Goal: Task Accomplishment & Management: Complete application form

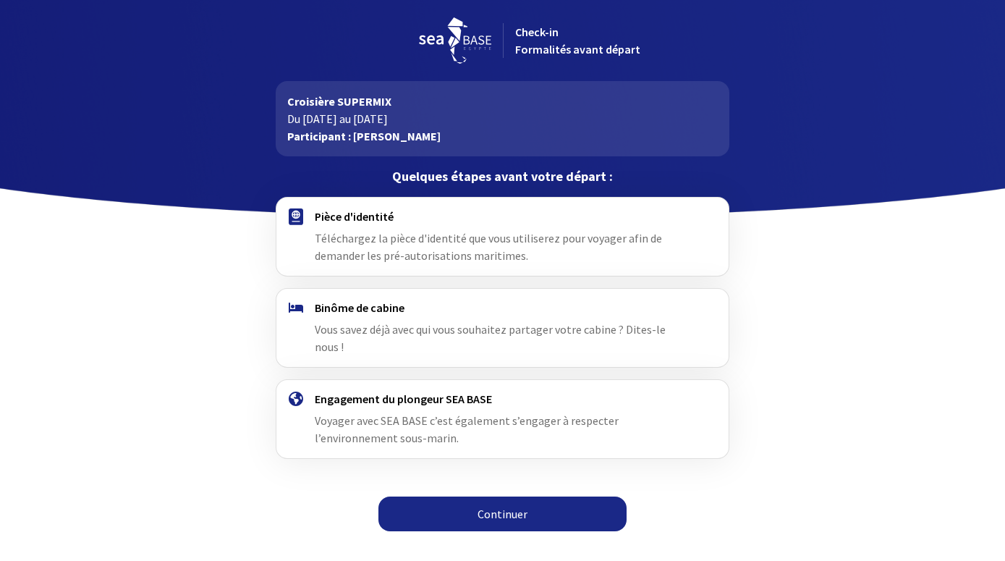
click at [494, 496] on link "Continuer" at bounding box center [502, 513] width 248 height 35
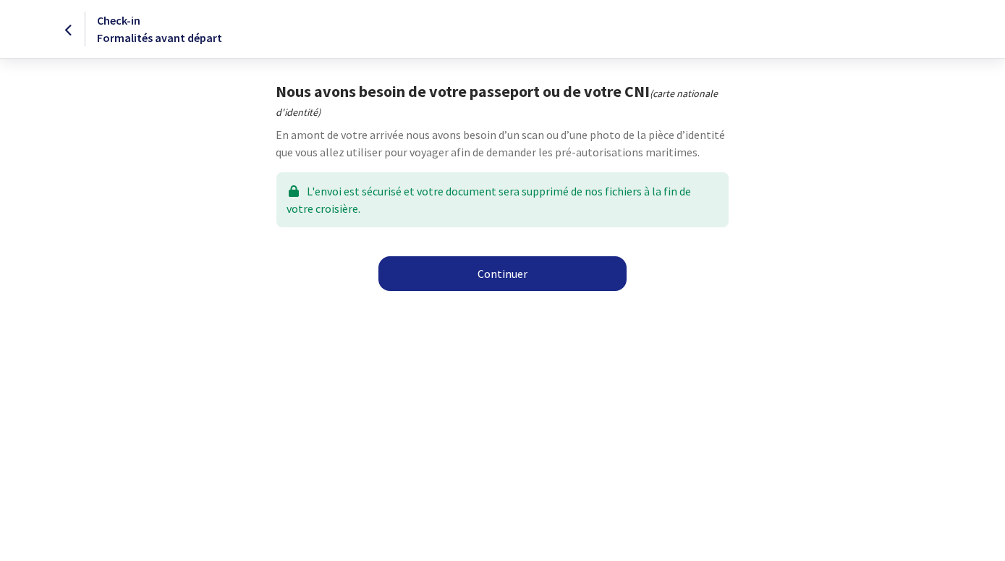
click at [486, 265] on link "Continuer" at bounding box center [502, 273] width 248 height 35
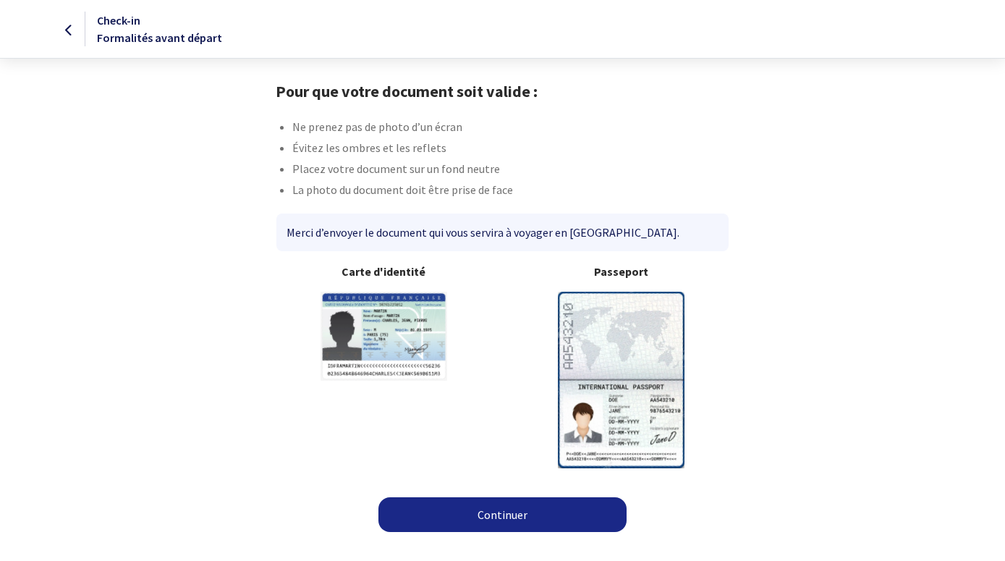
click at [623, 341] on img at bounding box center [621, 380] width 127 height 176
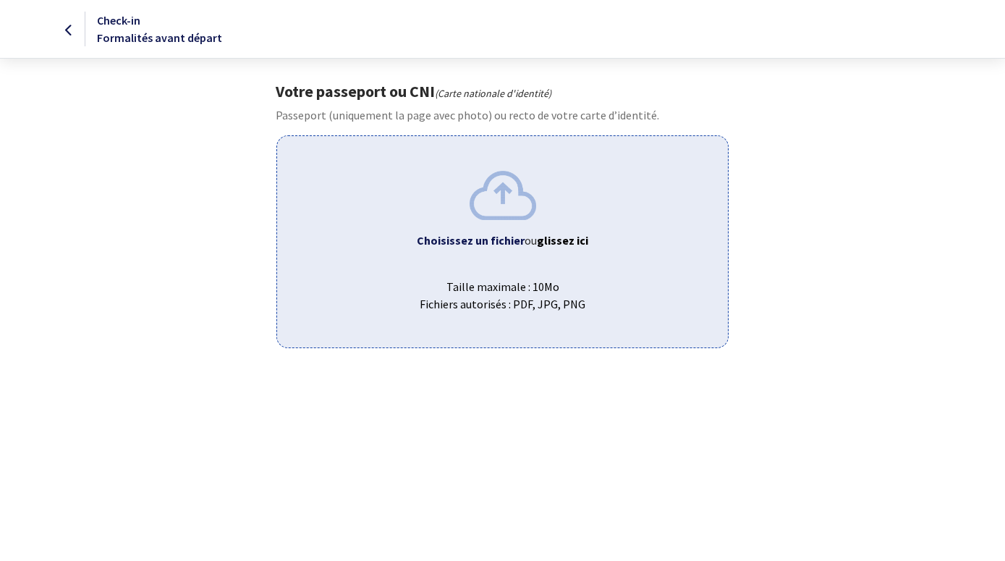
click at [504, 242] on b "Choisissez un fichier" at bounding box center [471, 240] width 108 height 14
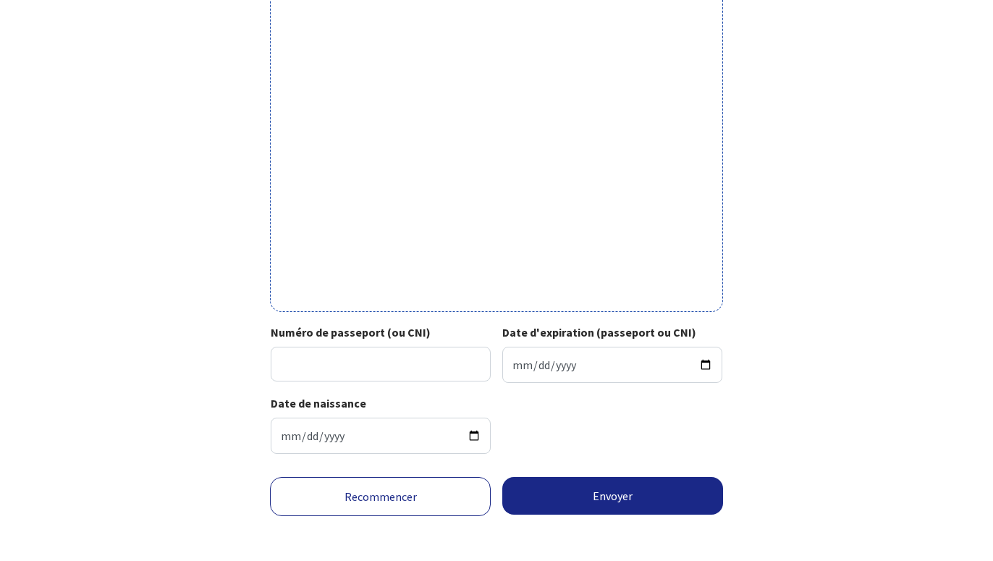
scroll to position [412, 0]
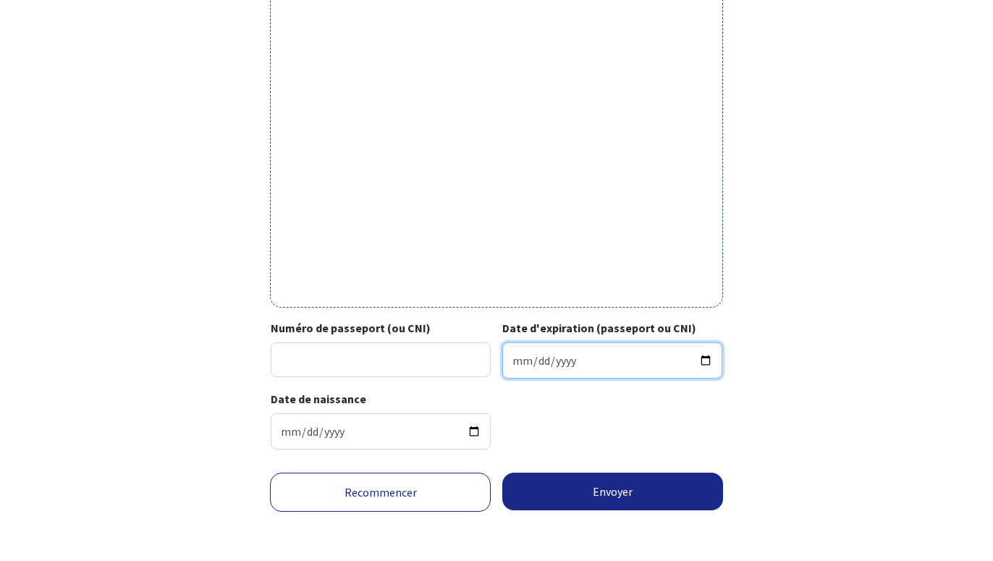
click at [537, 355] on input "Date d'expiration (passeport ou CNI)" at bounding box center [612, 360] width 220 height 36
click at [515, 365] on input "Date d'expiration (passeport ou CNI)" at bounding box center [612, 360] width 220 height 36
type input "[DATE]"
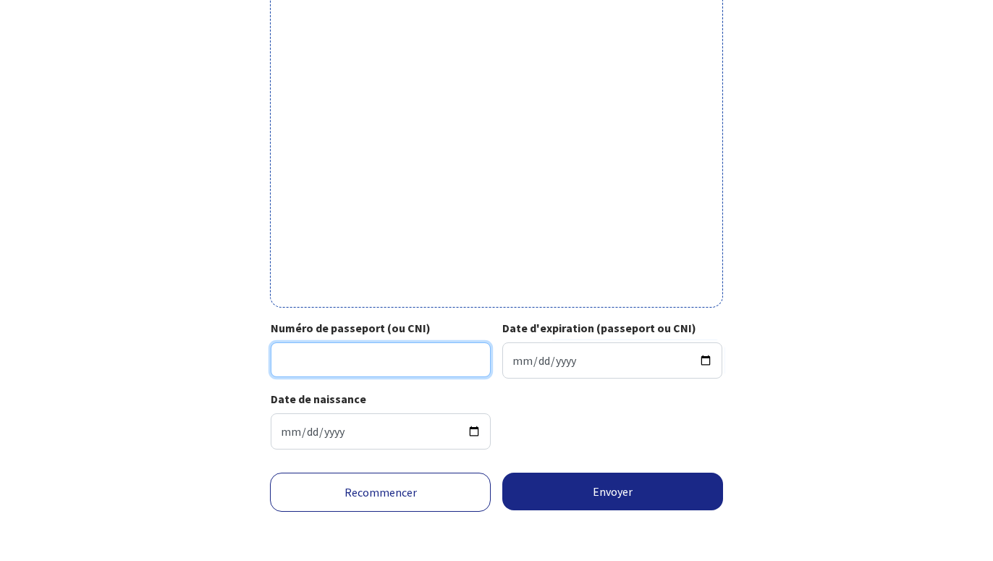
click at [339, 346] on input "Numéro de passeport (ou CNI)" at bounding box center [381, 359] width 220 height 35
type input "23ck646515fra6004103m3303090"
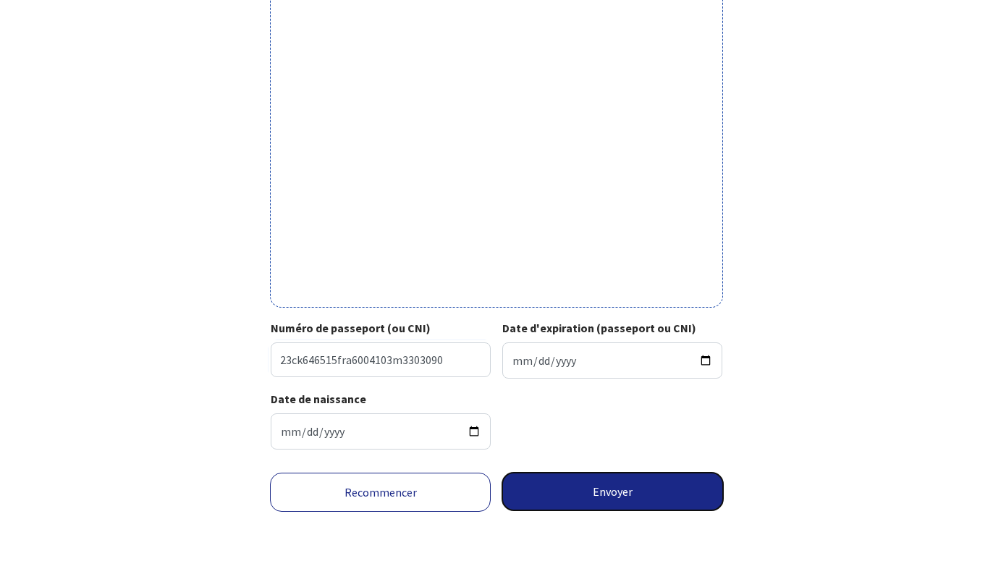
click at [626, 483] on button "Envoyer" at bounding box center [612, 491] width 221 height 38
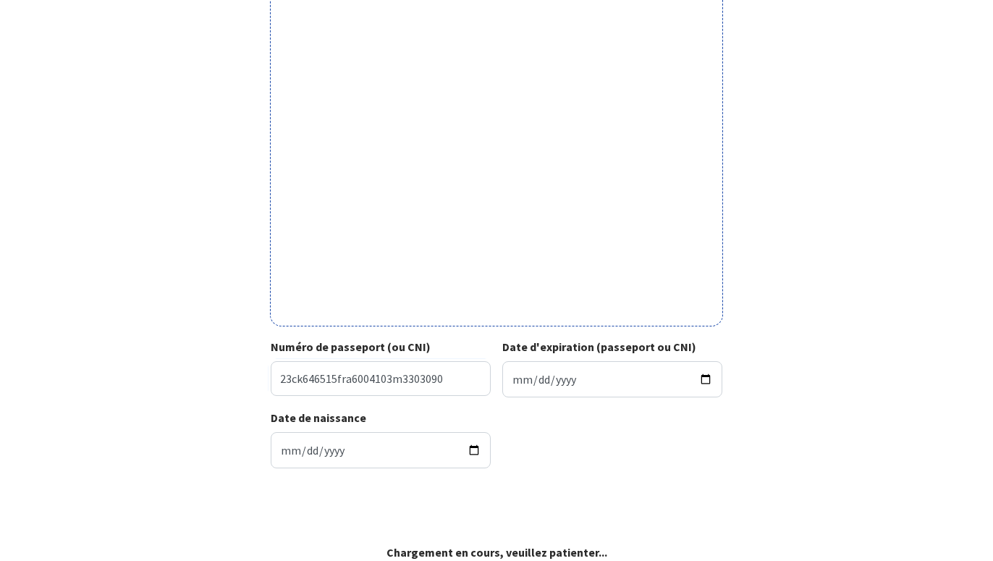
scroll to position [391, 0]
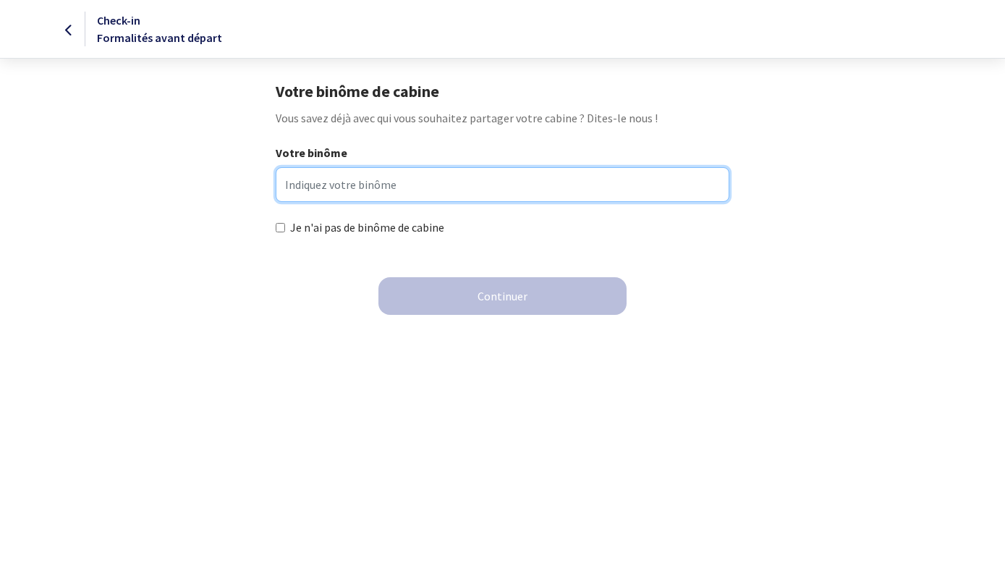
click at [389, 185] on input "Votre binôme" at bounding box center [503, 184] width 454 height 35
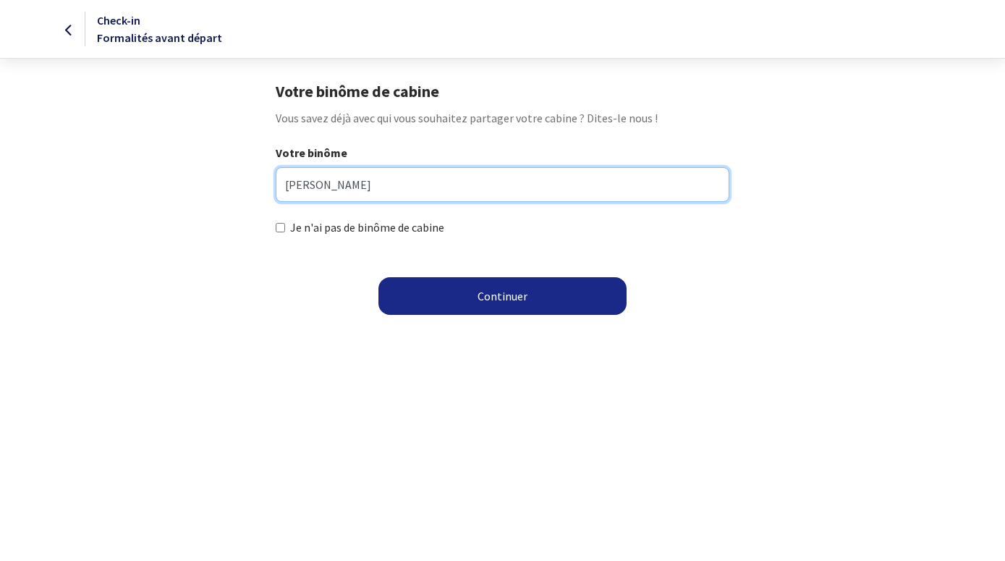
type input "frédérique SAGNES"
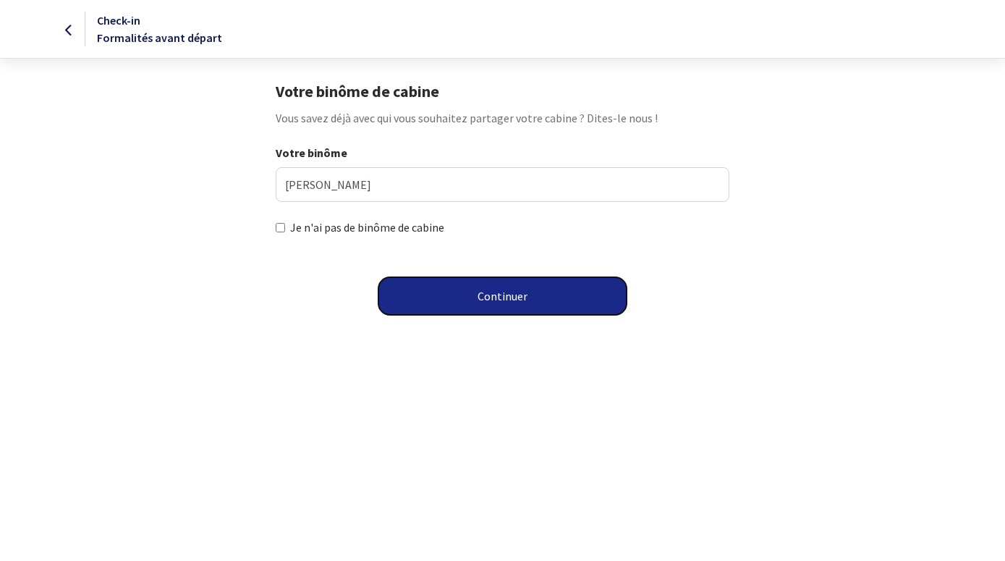
click at [514, 291] on button "Continuer" at bounding box center [502, 296] width 248 height 38
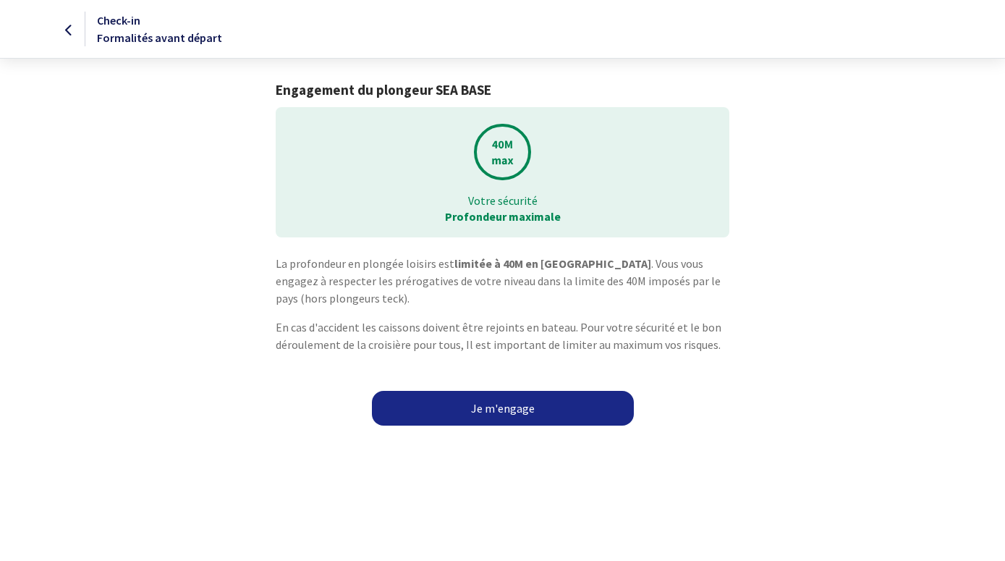
click at [504, 412] on link "Je m'engage" at bounding box center [503, 408] width 262 height 35
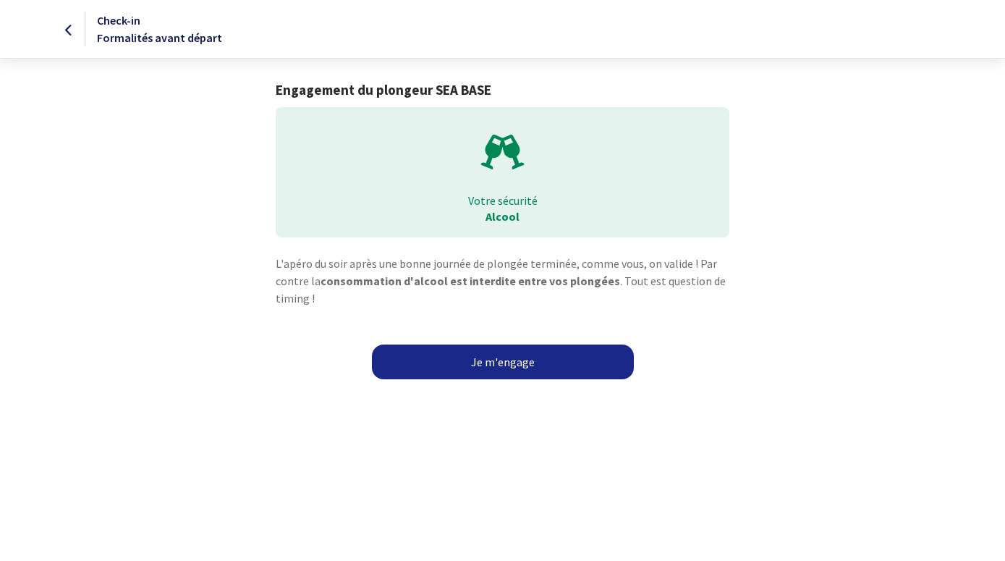
click at [498, 355] on link "Je m'engage" at bounding box center [503, 361] width 262 height 35
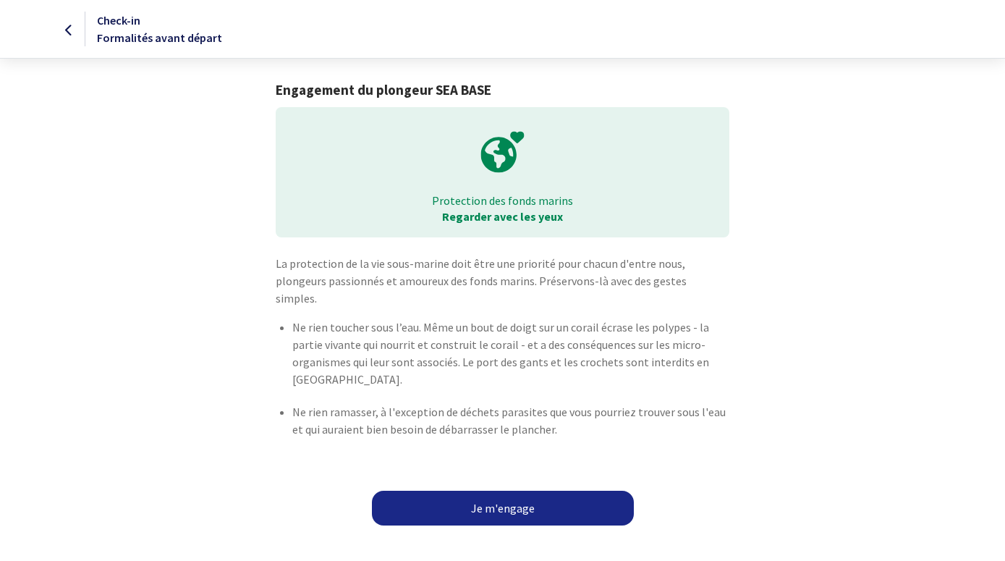
click at [497, 490] on link "Je m'engage" at bounding box center [503, 507] width 262 height 35
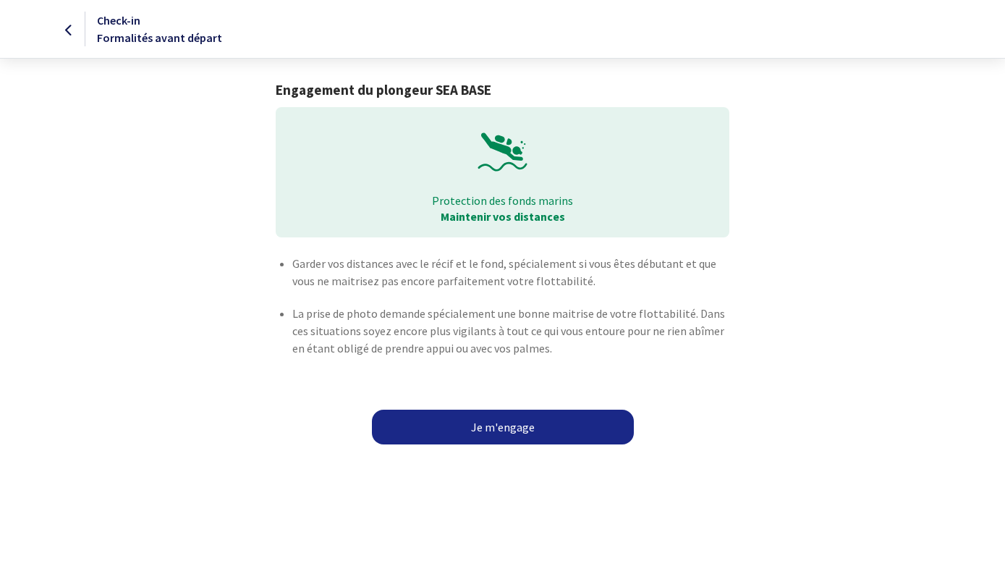
click at [504, 423] on link "Je m'engage" at bounding box center [503, 426] width 262 height 35
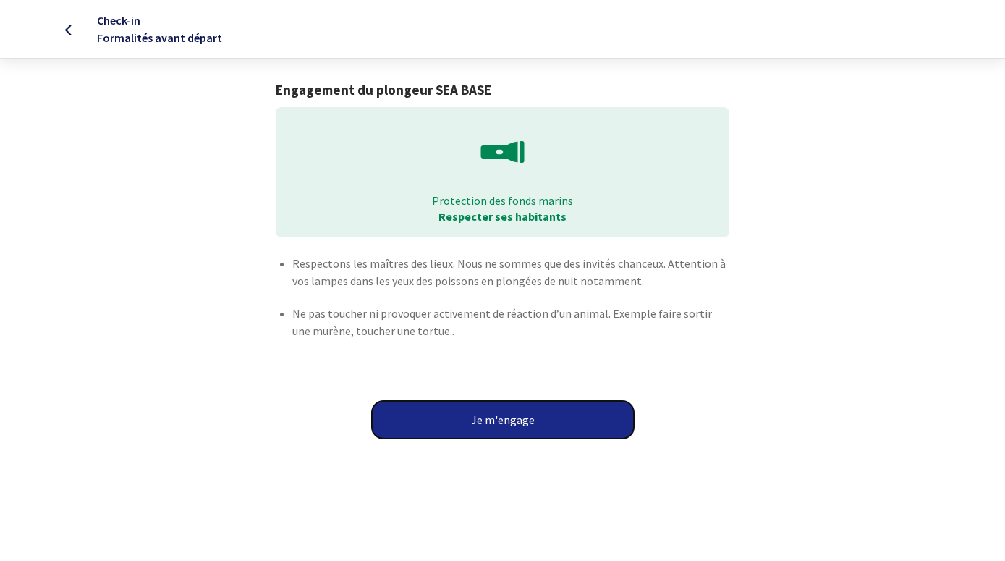
click at [504, 423] on button "Je m'engage" at bounding box center [503, 420] width 262 height 38
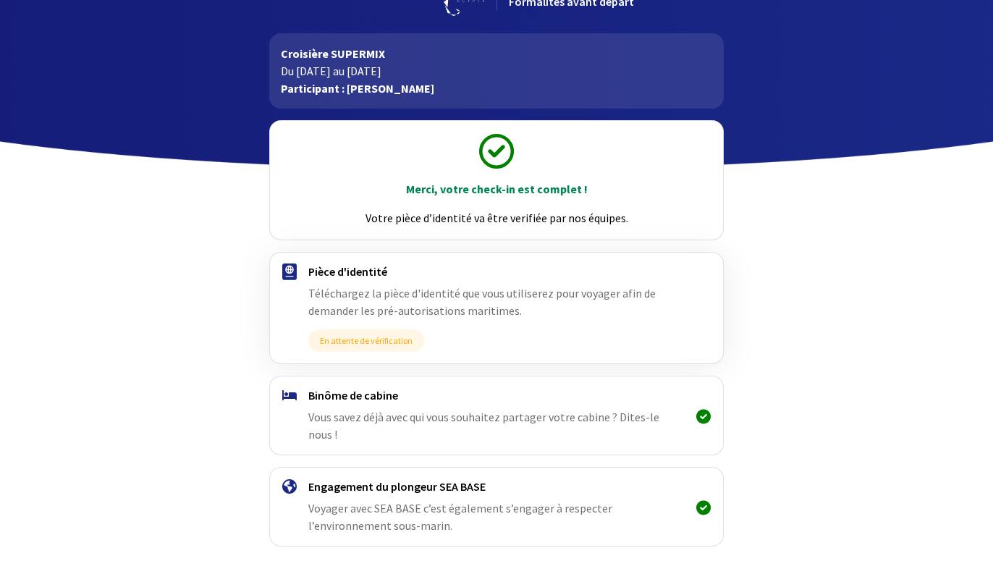
scroll to position [97, 0]
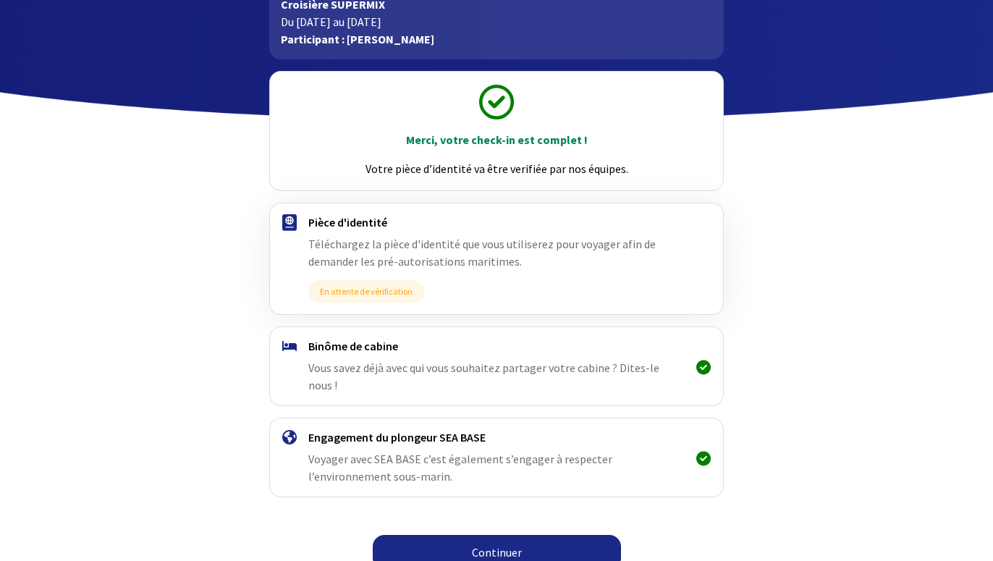
click at [495, 536] on link "Continuer" at bounding box center [497, 552] width 248 height 35
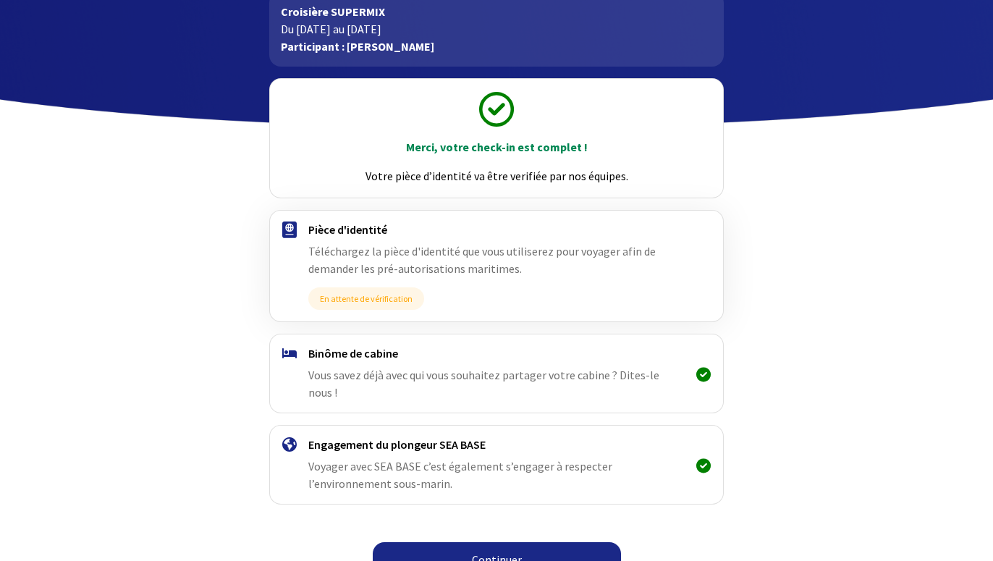
scroll to position [97, 0]
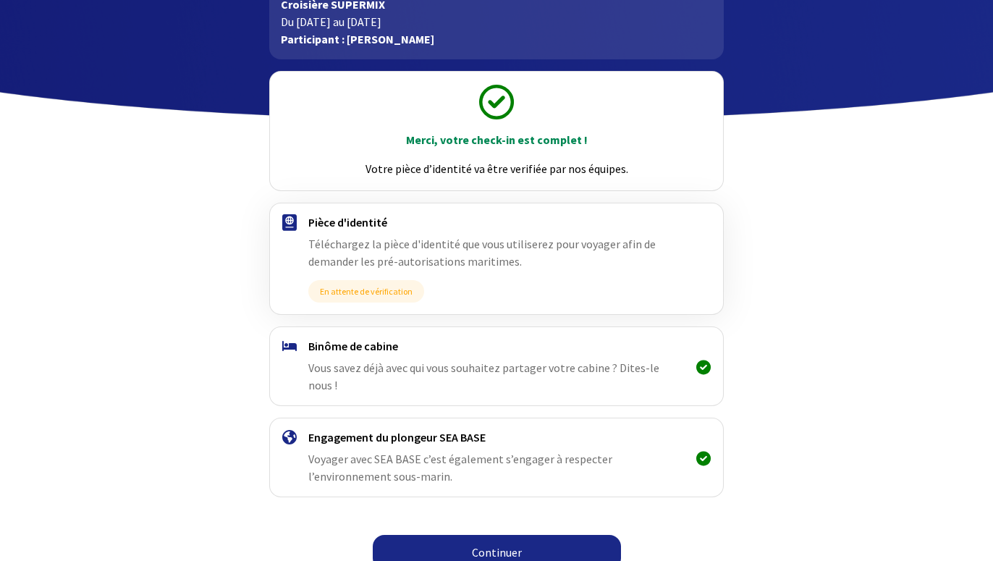
click at [441, 535] on link "Continuer" at bounding box center [497, 552] width 248 height 35
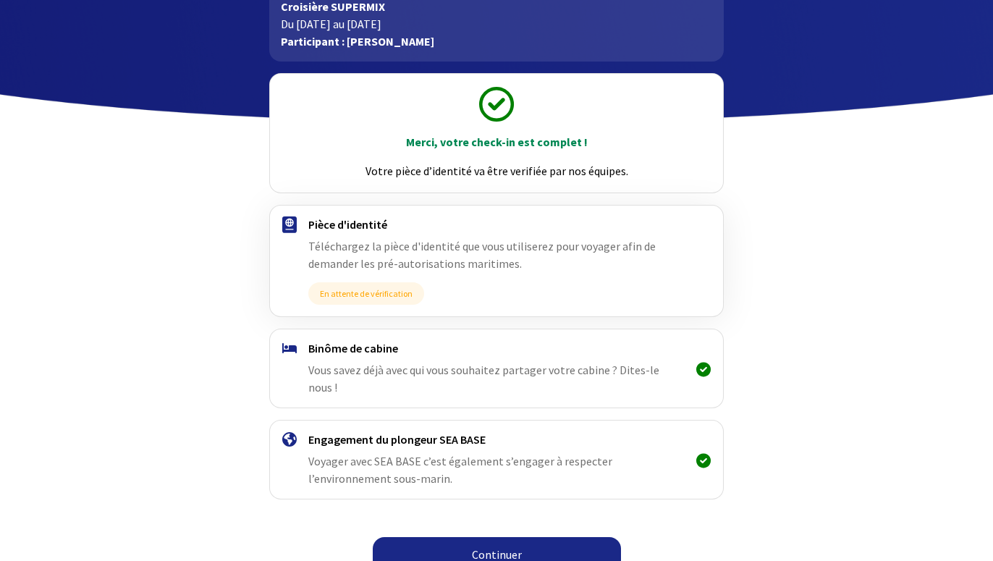
scroll to position [97, 0]
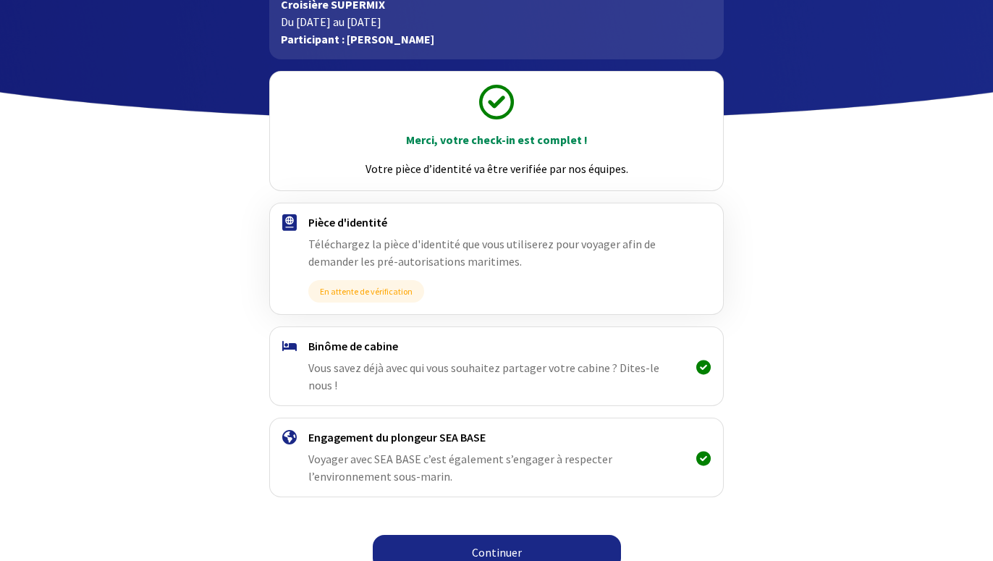
click at [458, 535] on link "Continuer" at bounding box center [497, 552] width 248 height 35
